Goal: Register for event/course

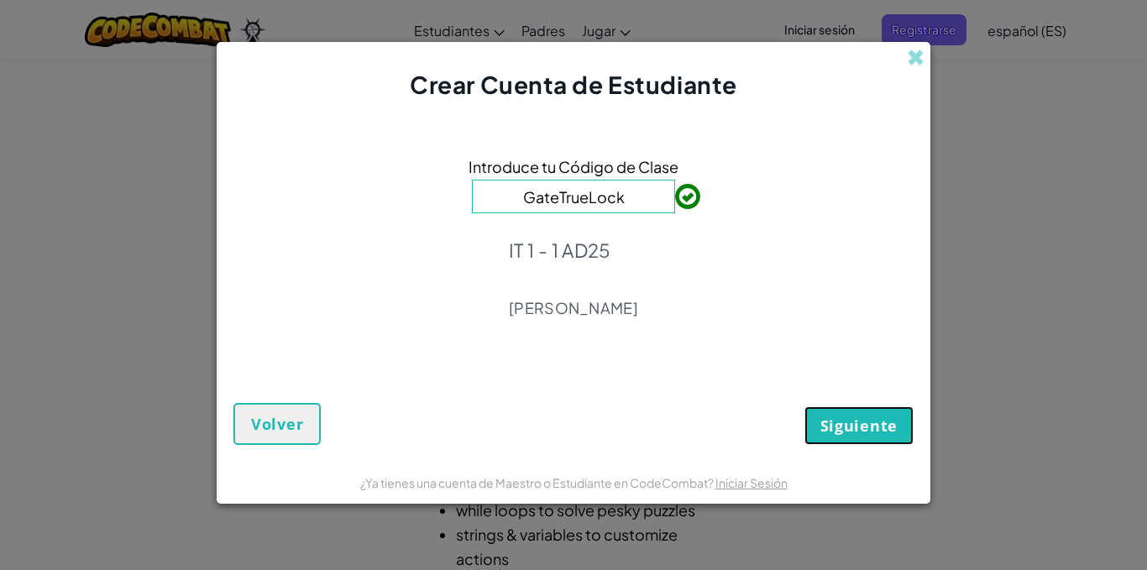
click at [878, 421] on span "Siguiente" at bounding box center [858, 426] width 77 height 20
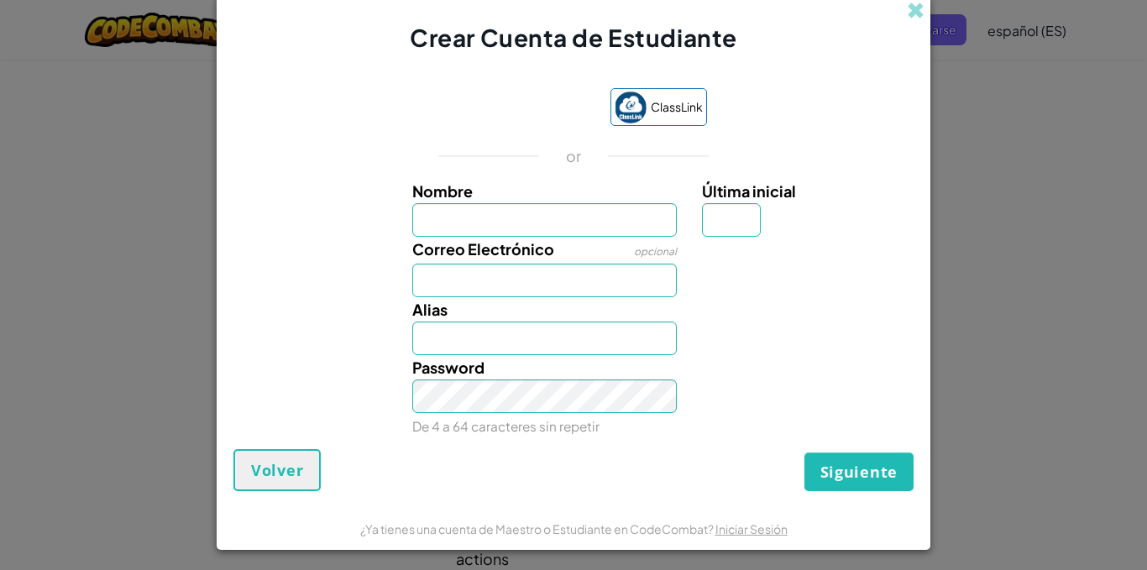
click at [531, 263] on div "Correo Electrónico opcional" at bounding box center [545, 267] width 291 height 60
click at [533, 274] on input "Correo Electrónico" at bounding box center [544, 281] width 265 height 34
type input "[EMAIL_ADDRESS][DOMAIN_NAME]"
click at [576, 222] on input "Nombre" at bounding box center [544, 220] width 265 height 34
type input "[PERSON_NAME]"
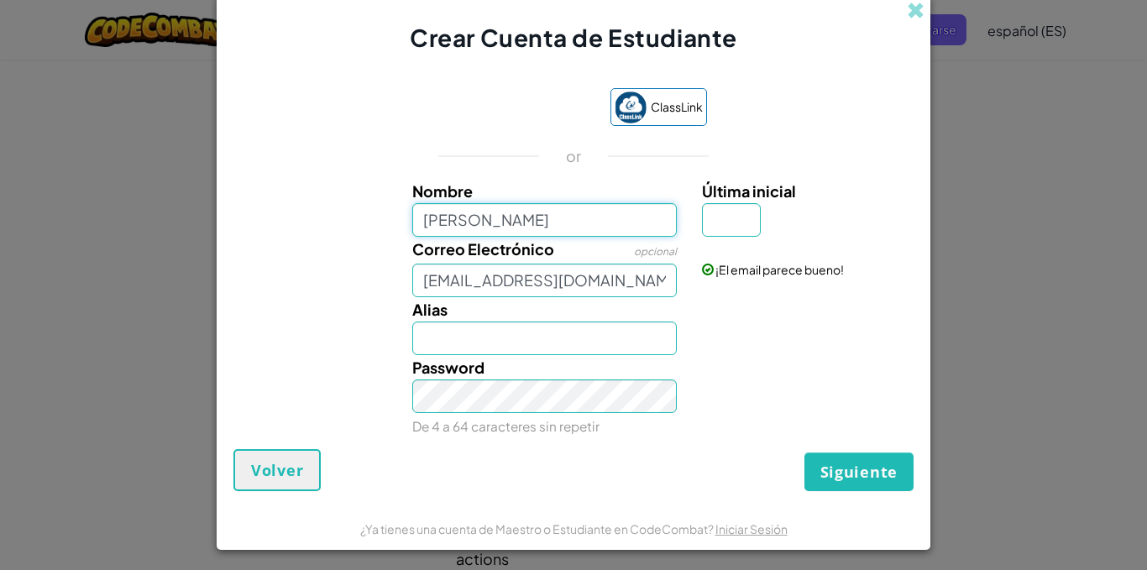
type input "[PERSON_NAME]"
click at [706, 233] on input "Última inicial" at bounding box center [731, 220] width 59 height 34
type input "N"
click at [552, 338] on input "AidaN" at bounding box center [544, 339] width 265 height 34
type input "A"
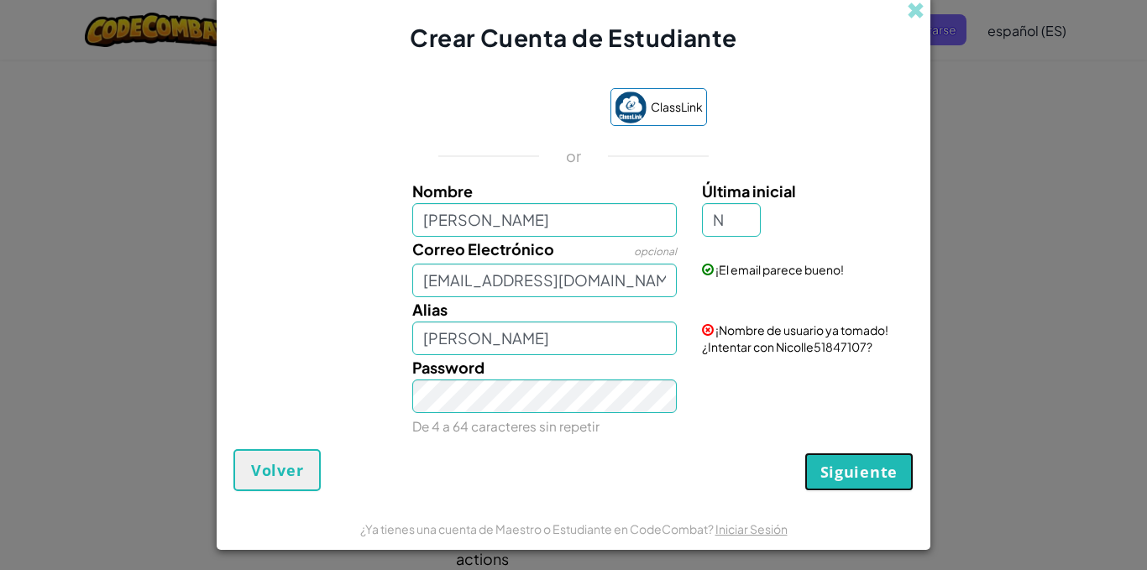
click at [835, 468] on span "Siguiente" at bounding box center [858, 472] width 77 height 20
click at [835, 468] on button "Crear una cuenta" at bounding box center [827, 472] width 173 height 39
click at [547, 350] on input "[PERSON_NAME]" at bounding box center [544, 339] width 265 height 34
click at [822, 344] on span "¡Nombre de usuario ya tomado! ¿Intentar con Nicolle51847107?" at bounding box center [795, 338] width 186 height 32
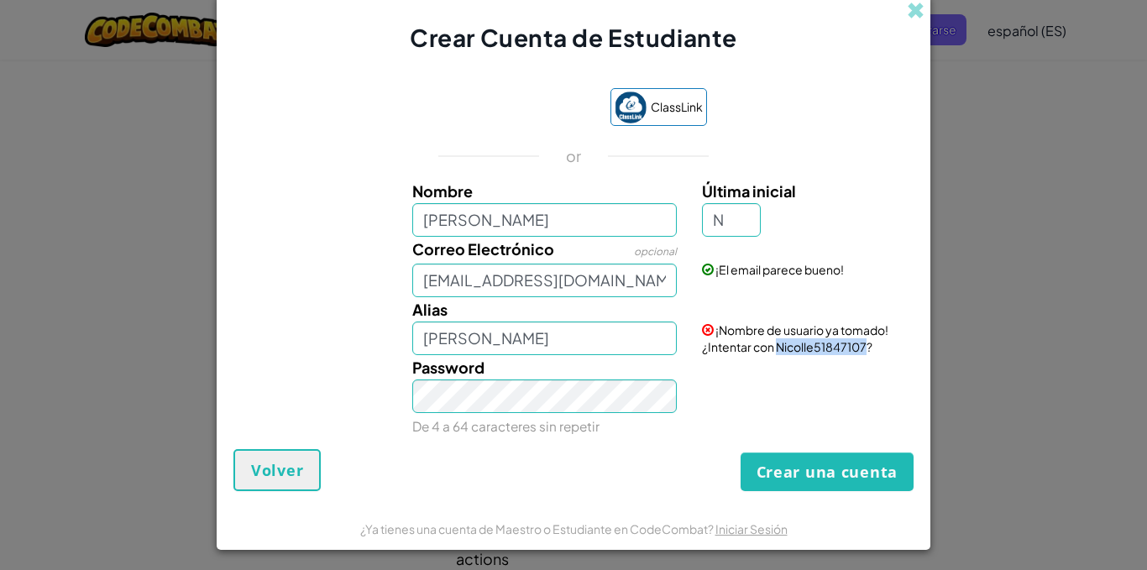
click at [822, 344] on span "¡Nombre de usuario ya tomado! ¿Intentar con Nicolle51847107?" at bounding box center [795, 338] width 186 height 32
copy span "Nicolle51847107"
click at [632, 348] on input "[PERSON_NAME]" at bounding box center [544, 339] width 265 height 34
type input "N"
paste input "Nicolle51847107"
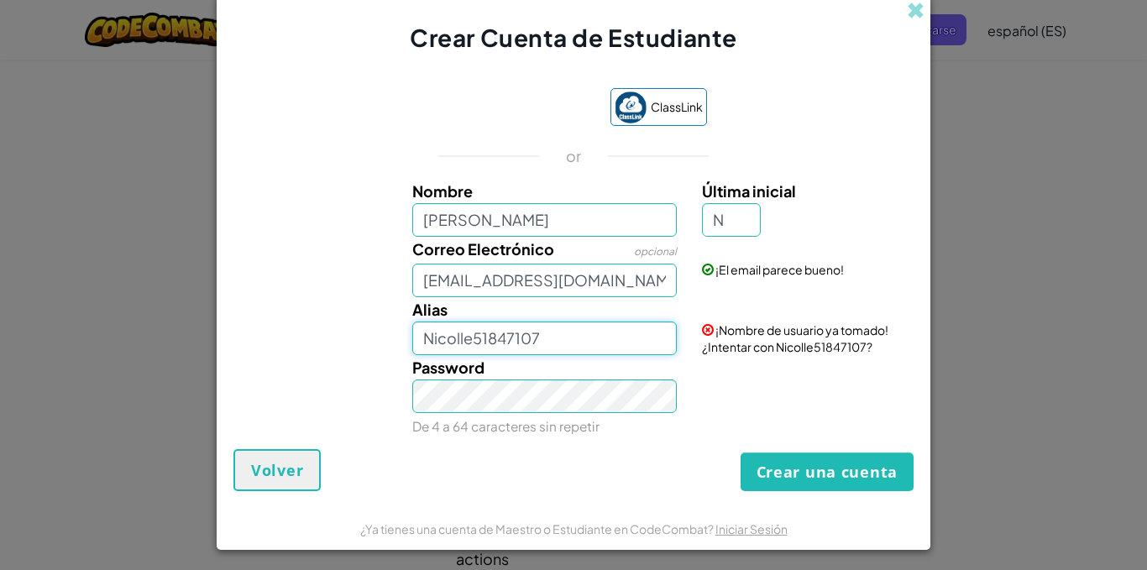
type input "Nicolle51847107"
click at [542, 209] on input "[PERSON_NAME]" at bounding box center [544, 220] width 265 height 34
type input "A"
type input "[PERSON_NAME]"
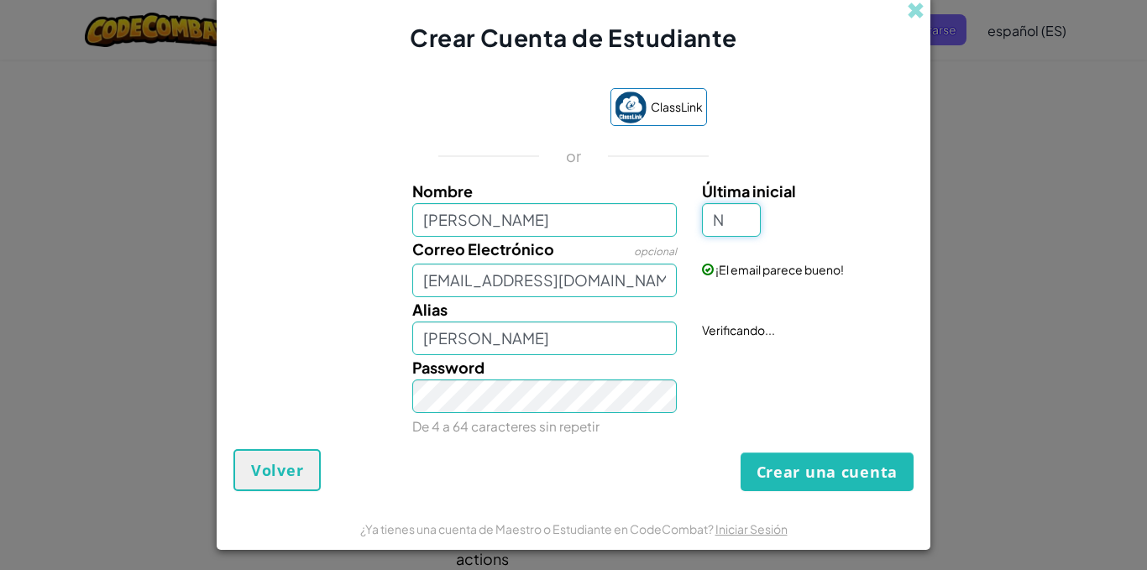
click at [732, 218] on input "N" at bounding box center [731, 220] width 59 height 34
type input "M"
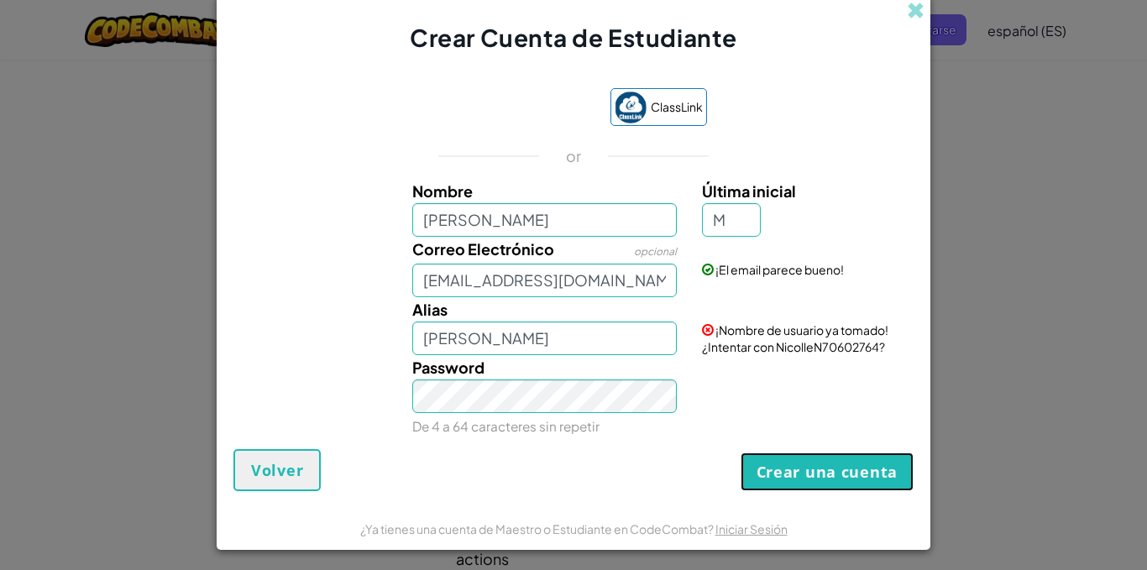
type input "NicolleM"
click at [798, 462] on button "Crear una cuenta" at bounding box center [827, 472] width 173 height 39
click at [723, 223] on input "M" at bounding box center [731, 220] width 59 height 34
type input "N"
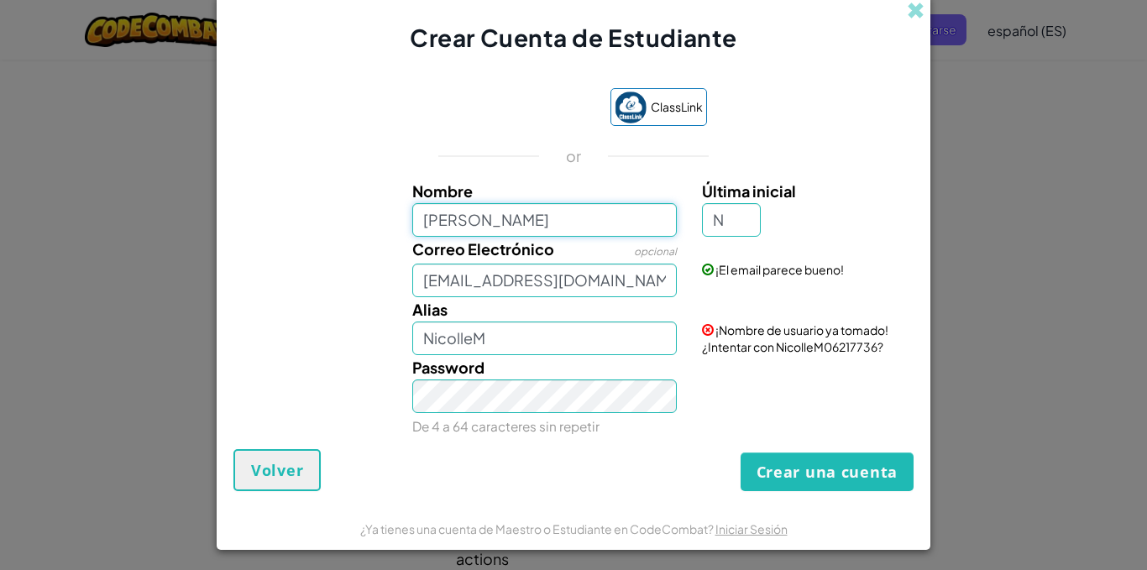
type input "[PERSON_NAME]"
click at [642, 215] on input "[PERSON_NAME]" at bounding box center [544, 220] width 265 height 34
type input "N"
type input "[PERSON_NAME]"
click at [568, 322] on input "AidaN" at bounding box center [544, 339] width 265 height 34
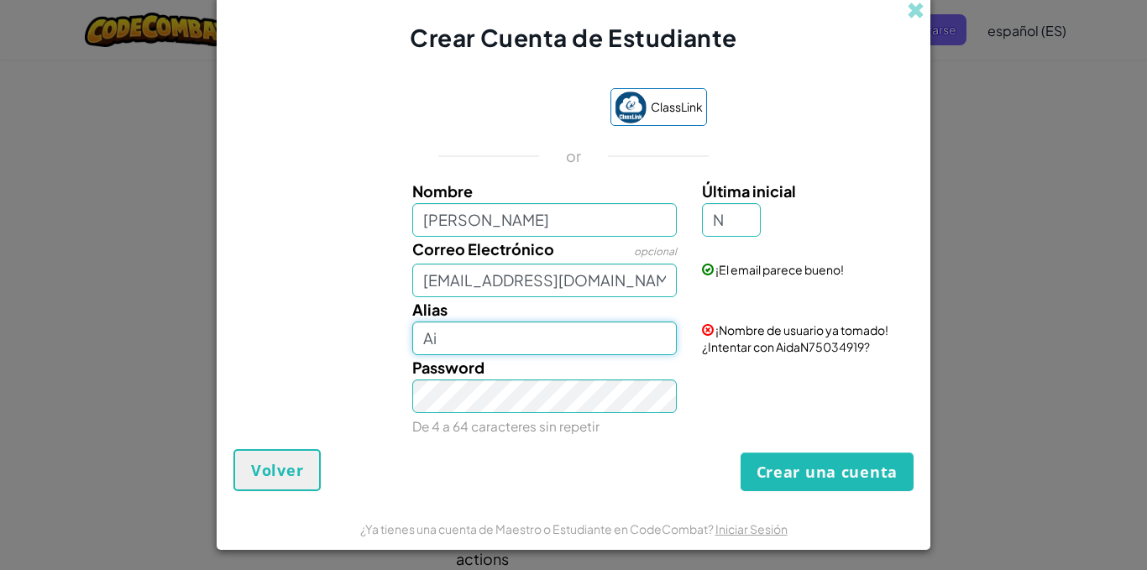
type input "A"
type input "n"
click at [574, 225] on input "[PERSON_NAME]" at bounding box center [544, 220] width 265 height 34
click at [696, 385] on div "Password De 4 a 64 caracteres sin repetir" at bounding box center [573, 396] width 697 height 83
click at [521, 352] on input "Nicolle11" at bounding box center [544, 339] width 265 height 34
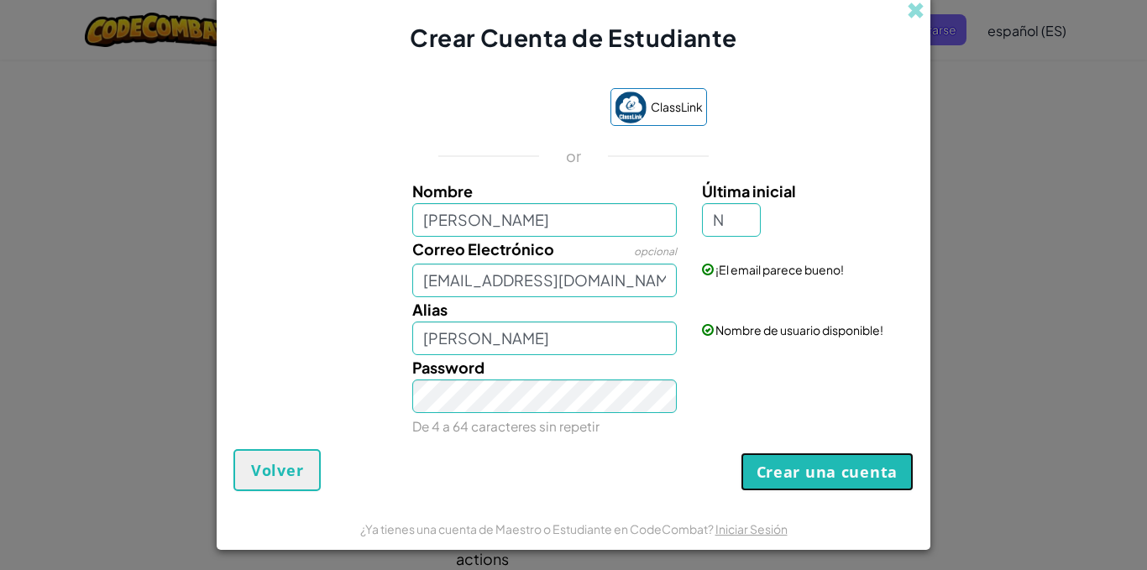
click at [752, 470] on button "Crear una cuenta" at bounding box center [827, 472] width 173 height 39
click at [542, 340] on input "[PERSON_NAME]" at bounding box center [544, 339] width 265 height 34
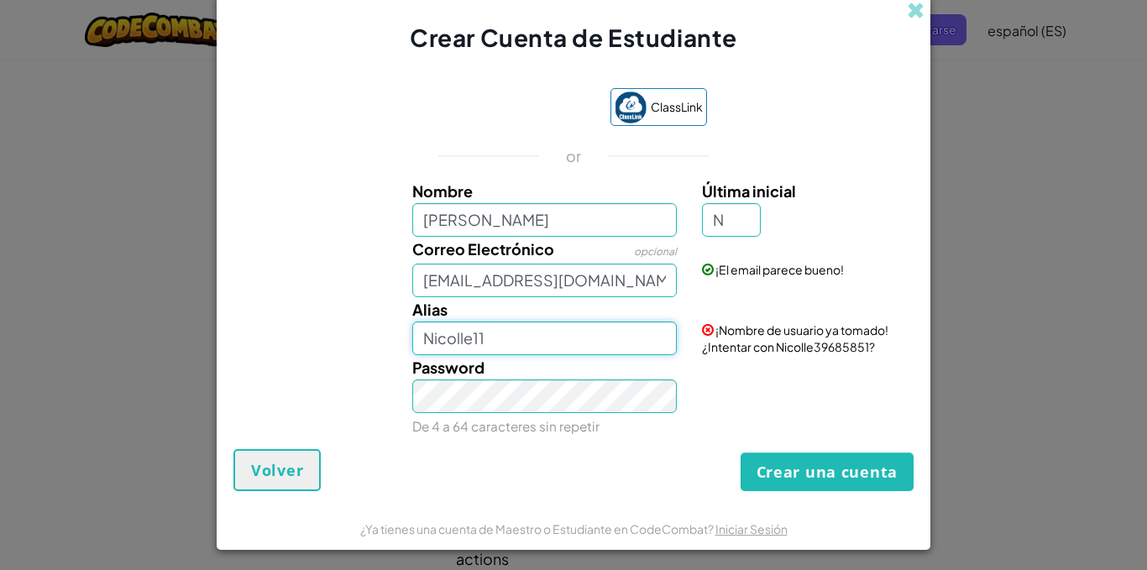
type input "Nicolle11"
click at [825, 470] on button "Crear una cuenta" at bounding box center [827, 472] width 173 height 39
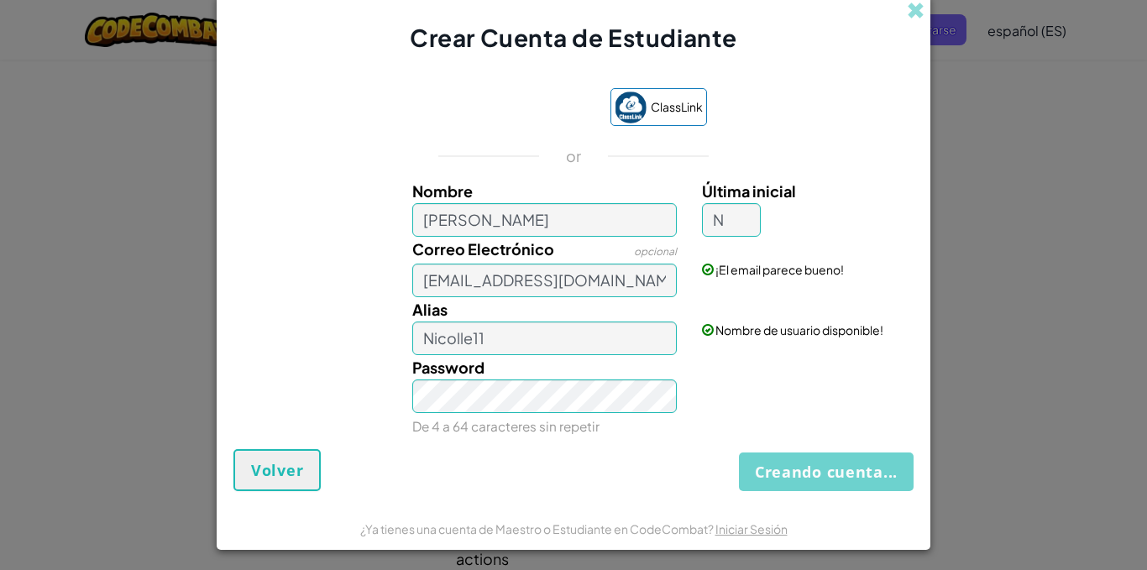
click at [825, 470] on div "Creando cuenta... Volver" at bounding box center [573, 470] width 680 height 42
click at [801, 469] on div "Creando cuenta... Volver" at bounding box center [573, 470] width 680 height 42
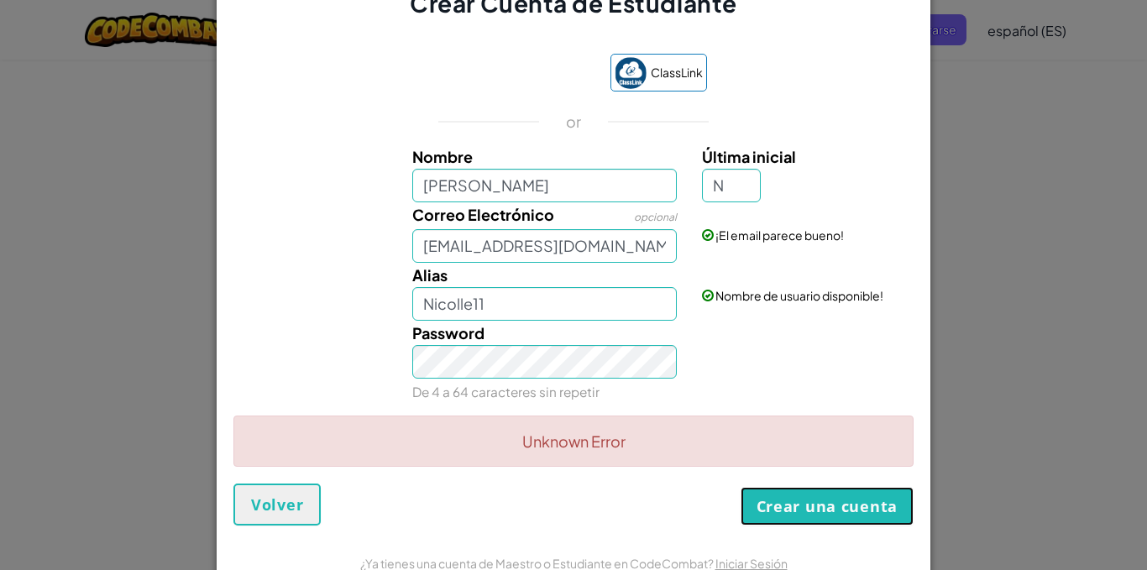
click at [834, 505] on button "Crear una cuenta" at bounding box center [827, 506] width 173 height 39
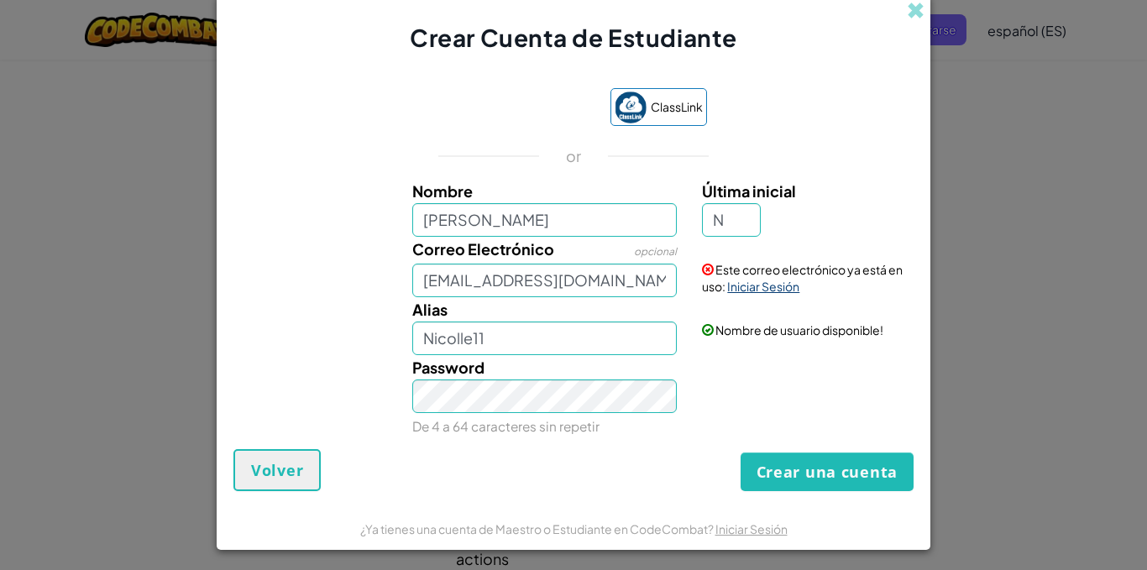
click at [767, 282] on link "Iniciar Sesión" at bounding box center [763, 286] width 72 height 15
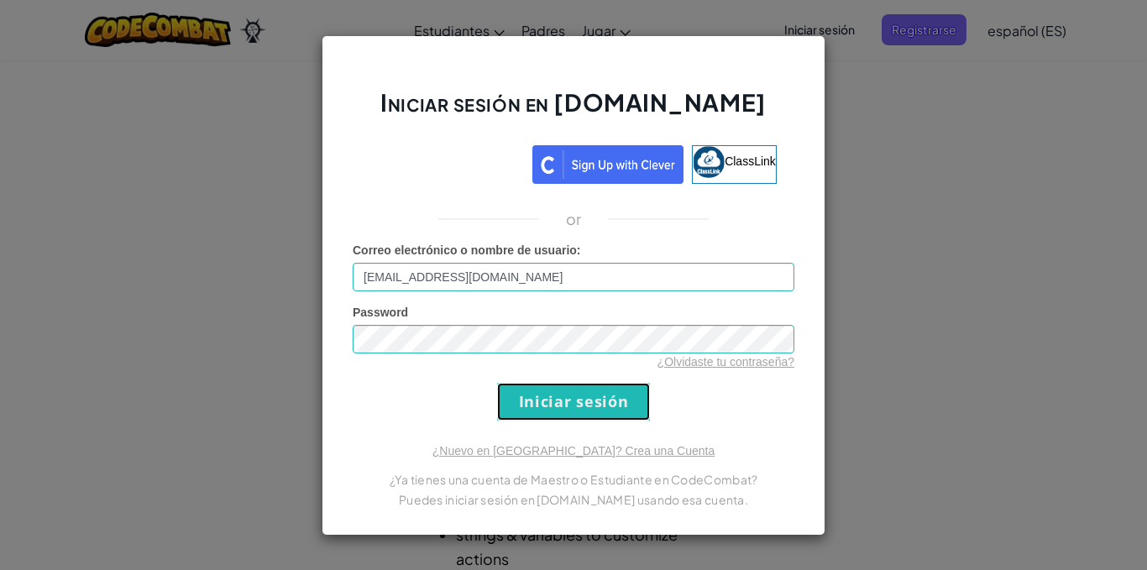
click at [612, 388] on input "Iniciar sesión" at bounding box center [573, 402] width 153 height 38
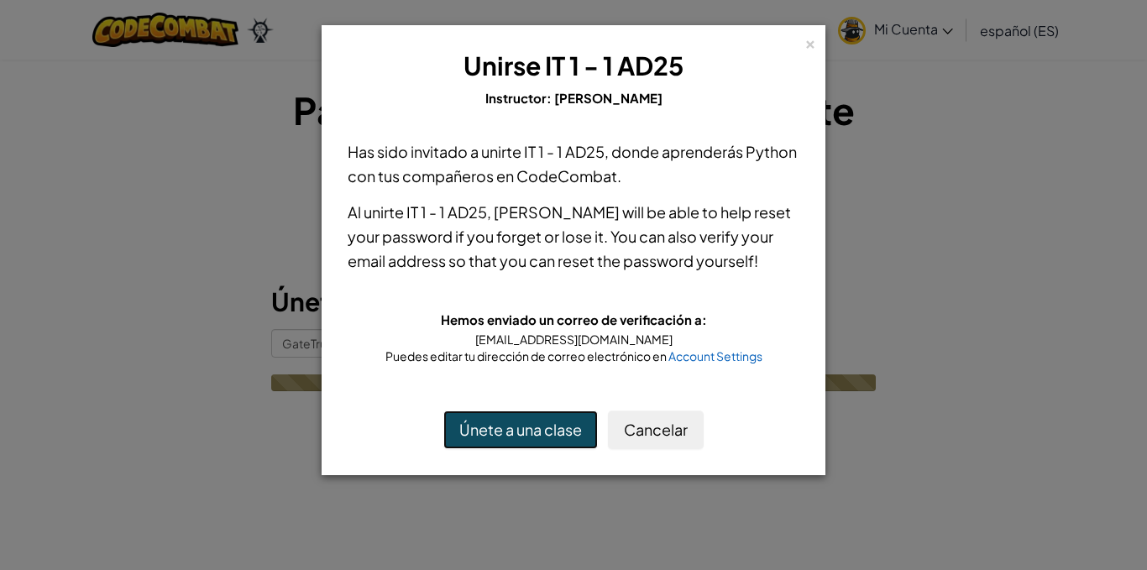
click at [553, 444] on button "Únete a una clase" at bounding box center [520, 430] width 154 height 39
